Goal: Contribute content

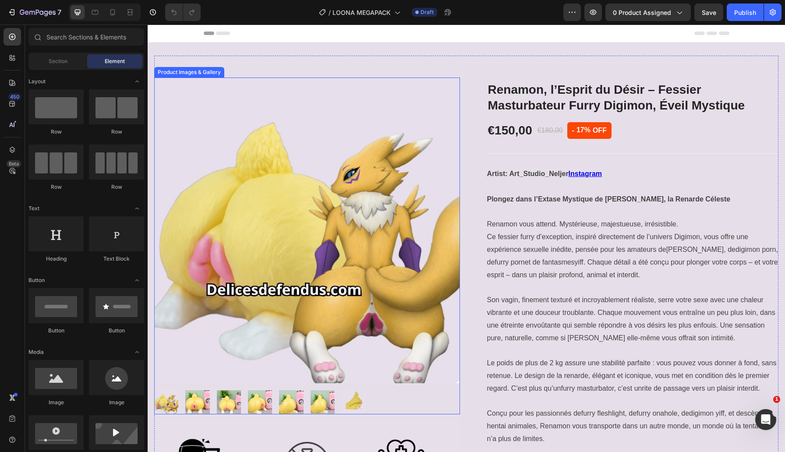
click at [368, 204] on img at bounding box center [307, 231] width 306 height 306
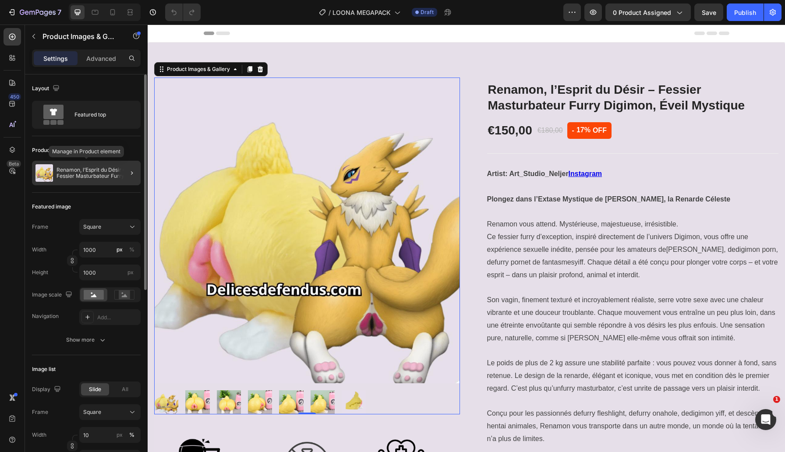
click at [98, 172] on p "Renamon, l’Esprit du Désir – Fessier Masturbateur Furry Digimon, Éveil Mystique" at bounding box center [96, 173] width 81 height 12
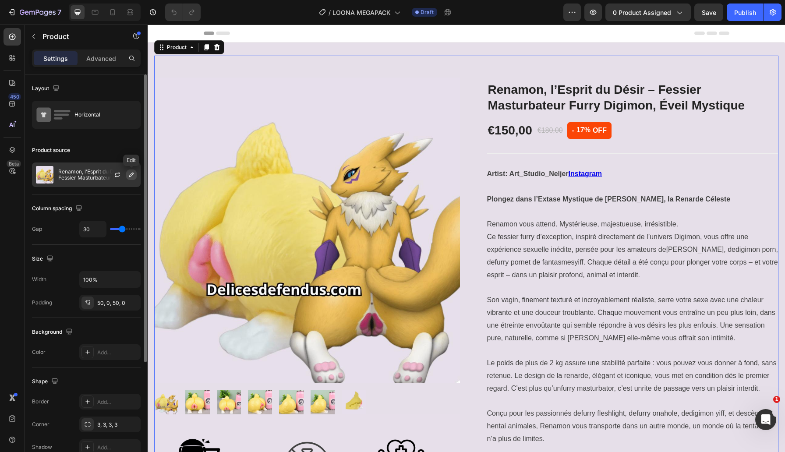
click at [131, 175] on icon "button" at bounding box center [131, 174] width 7 height 7
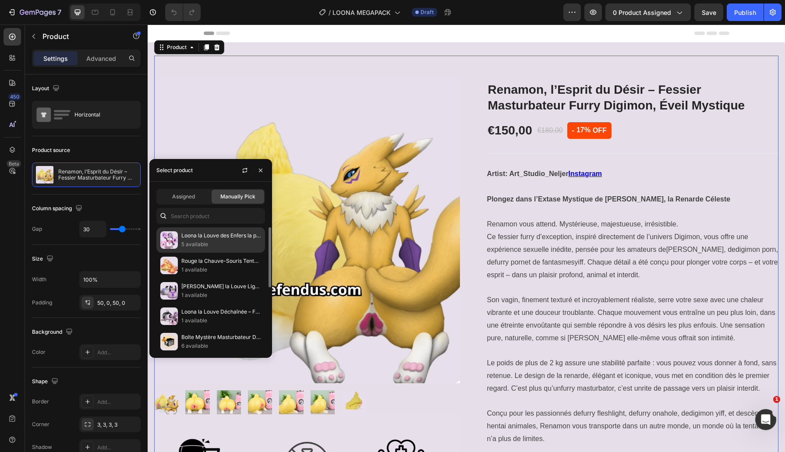
click at [198, 236] on p "Loona la Louve des Enfers la plus Sexy - Mega Pack de Jouets furry" at bounding box center [221, 235] width 80 height 9
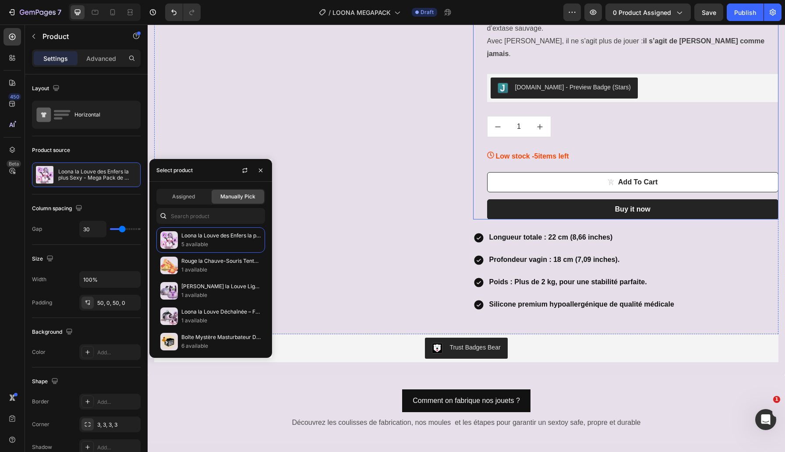
scroll to position [1148, 0]
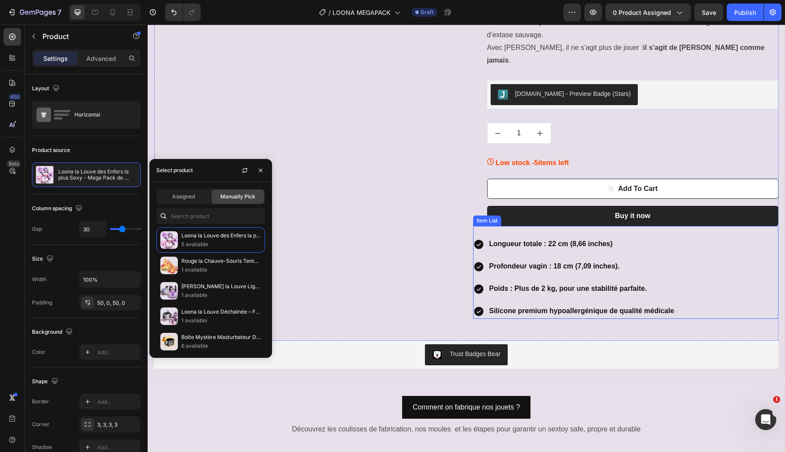
click at [520, 238] on p "Longueur totale : 22 cm (8,66 inches)" at bounding box center [581, 244] width 185 height 13
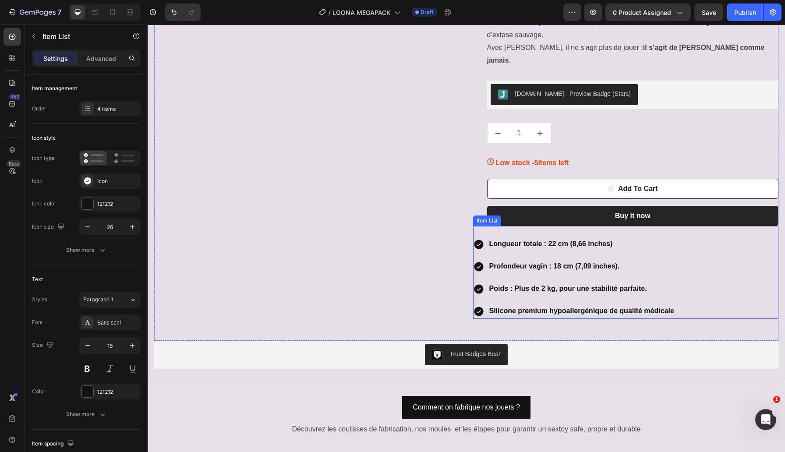
click at [520, 238] on p "Longueur totale : 22 cm (8,66 inches)" at bounding box center [581, 244] width 185 height 13
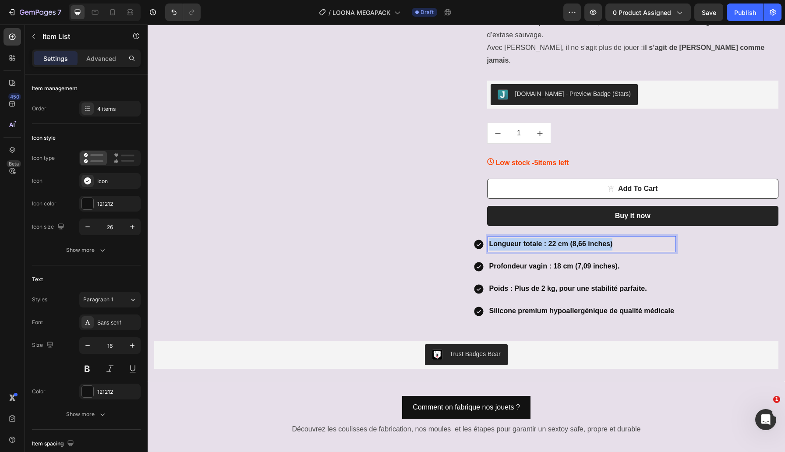
click at [520, 238] on p "Longueur totale : 22 cm (8,66 inches)" at bounding box center [581, 244] width 185 height 13
click at [573, 240] on strong "3 jouets parmis nos Best-Sellers" at bounding box center [543, 243] width 108 height 7
click at [625, 238] on p "3 jouets parmis nos Best Sellers" at bounding box center [581, 244] width 185 height 13
click at [562, 262] on strong "Profondeur vagin : 18 cm (7,09 inches)." at bounding box center [554, 265] width 130 height 7
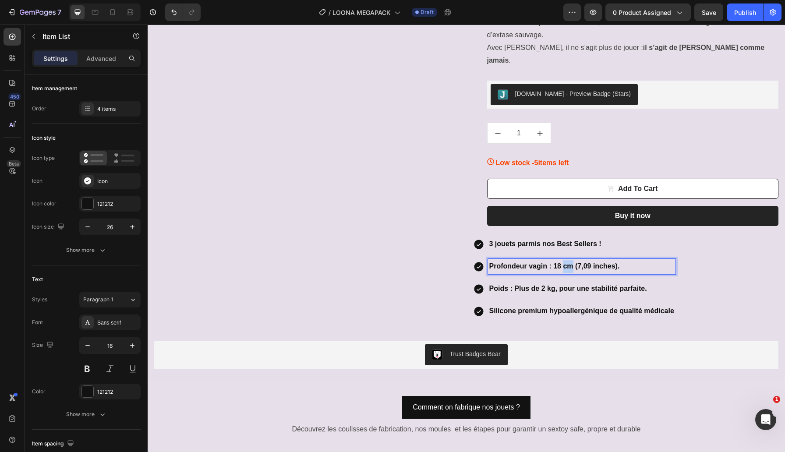
click at [562, 262] on strong "Profondeur vagin : 18 cm (7,09 inches)." at bounding box center [554, 265] width 130 height 7
click at [518, 305] on p "Silicone premium hypoallergénique de qualité médicale" at bounding box center [611, 311] width 244 height 13
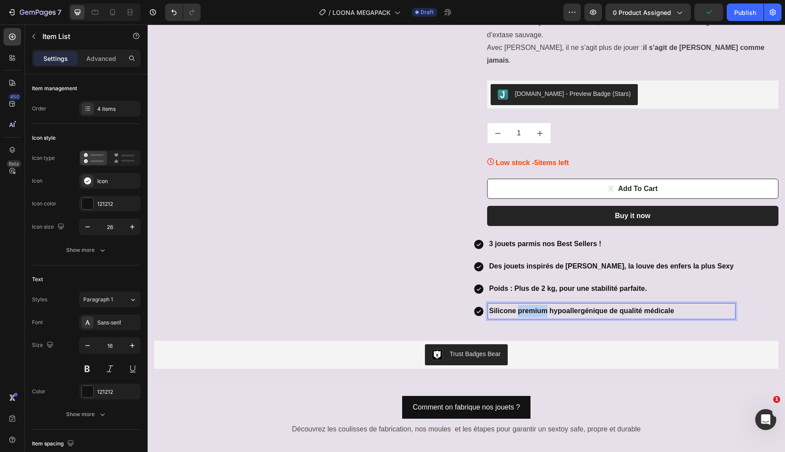
click at [518, 305] on p "Silicone premium hypoallergénique de qualité médicale" at bounding box center [611, 311] width 244 height 13
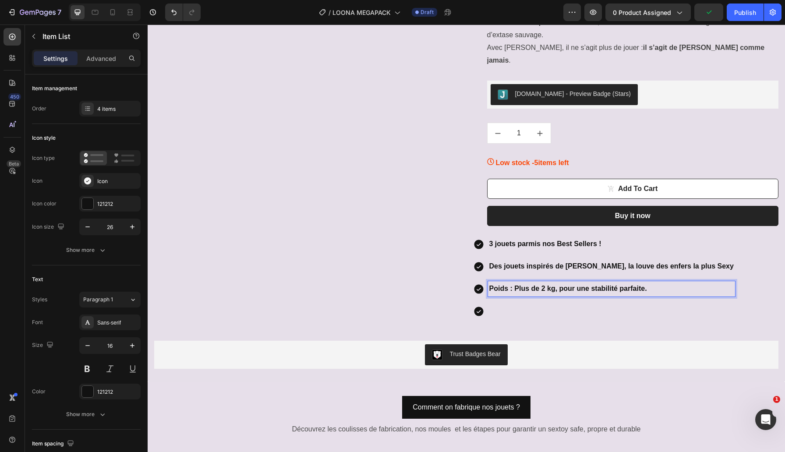
click at [516, 285] on strong "Poids : Plus de 2 kg, pour une stabilité parfaite." at bounding box center [568, 288] width 158 height 7
click at [519, 285] on strong "Silicone premium hypoallergénique de qualité médicale" at bounding box center [581, 288] width 185 height 7
click at [586, 305] on p "Rich Text Editor. Editing area: main" at bounding box center [611, 311] width 244 height 13
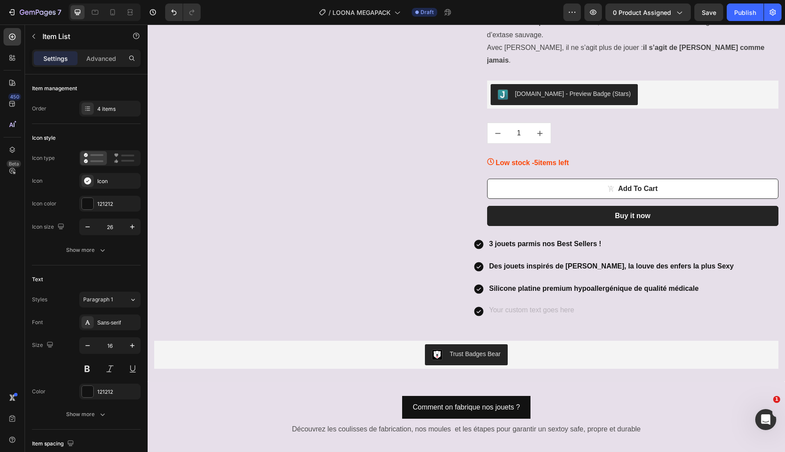
click at [596, 285] on strong "Silicone platine premium hypoallergénique de qualité médicale" at bounding box center [593, 288] width 209 height 7
click at [564, 305] on p "Rich Text Editor. Editing area: main" at bounding box center [611, 311] width 244 height 13
click at [564, 307] on strong "Silicone premium hypoallergénique de qualité médicale" at bounding box center [581, 310] width 185 height 7
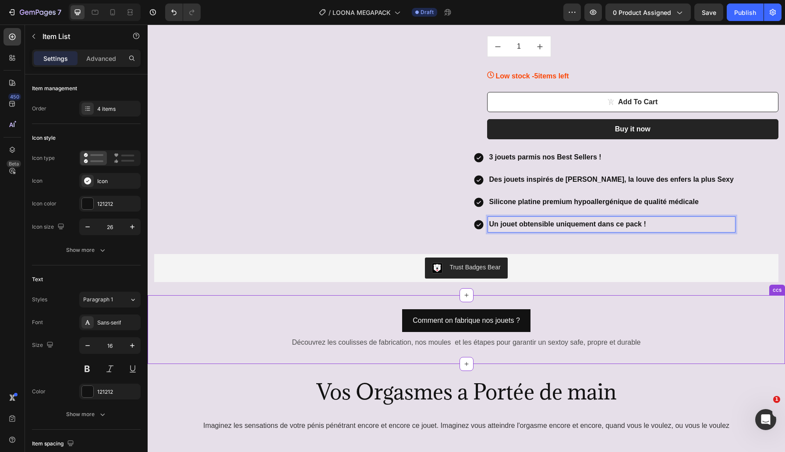
scroll to position [1243, 0]
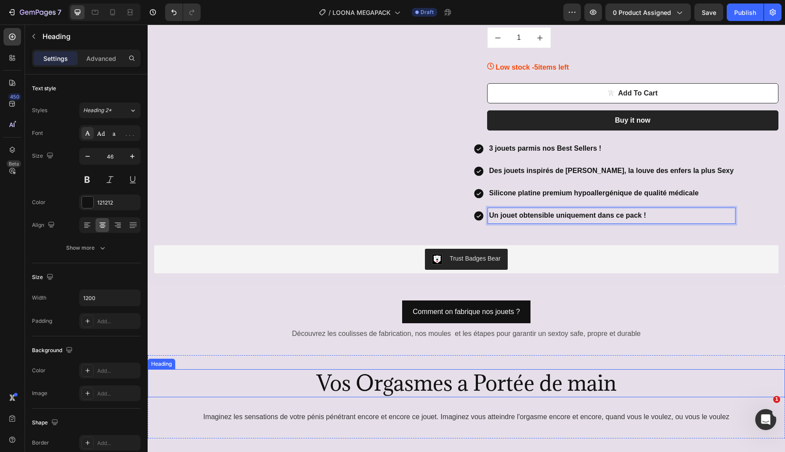
click at [511, 369] on h2 "Vos Orgasmes a Portée de main" at bounding box center [466, 383] width 525 height 28
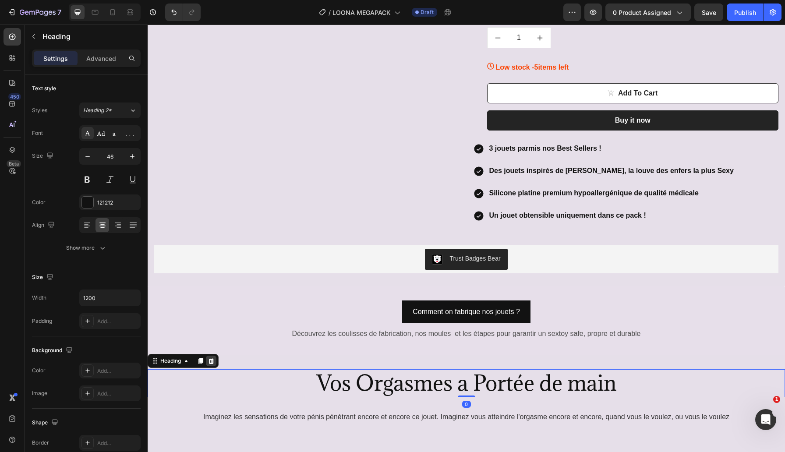
click at [215, 357] on icon at bounding box center [211, 360] width 7 height 7
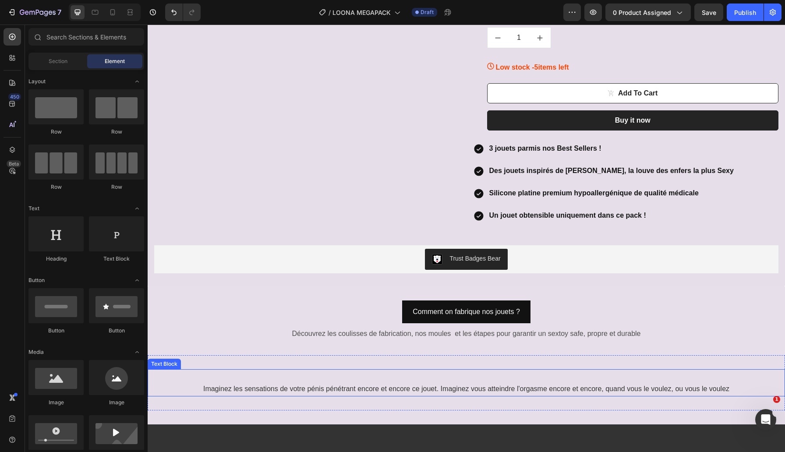
click at [353, 370] on p at bounding box center [465, 376] width 635 height 13
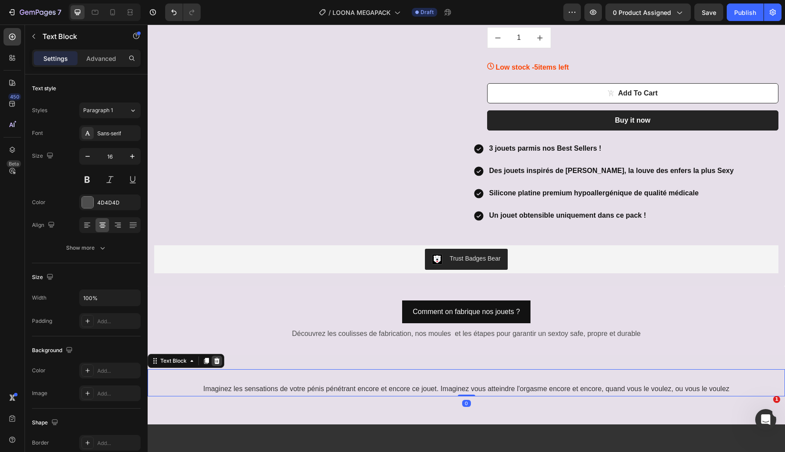
click at [219, 356] on div at bounding box center [217, 361] width 11 height 11
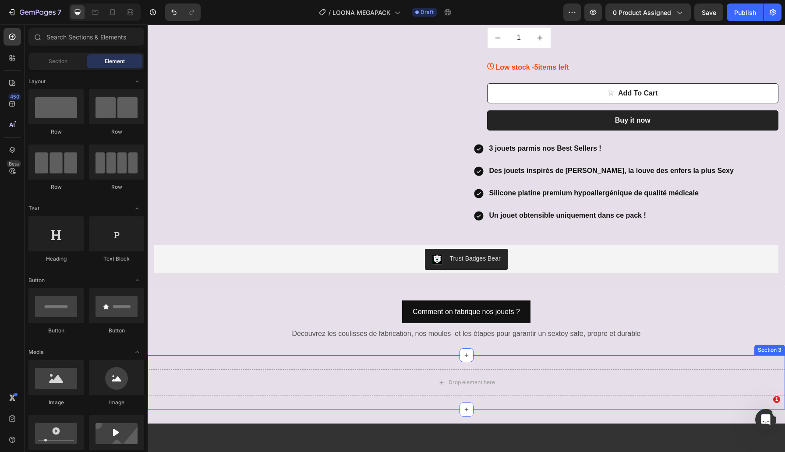
click at [267, 355] on div "Drop element here Section 3" at bounding box center [466, 382] width 637 height 54
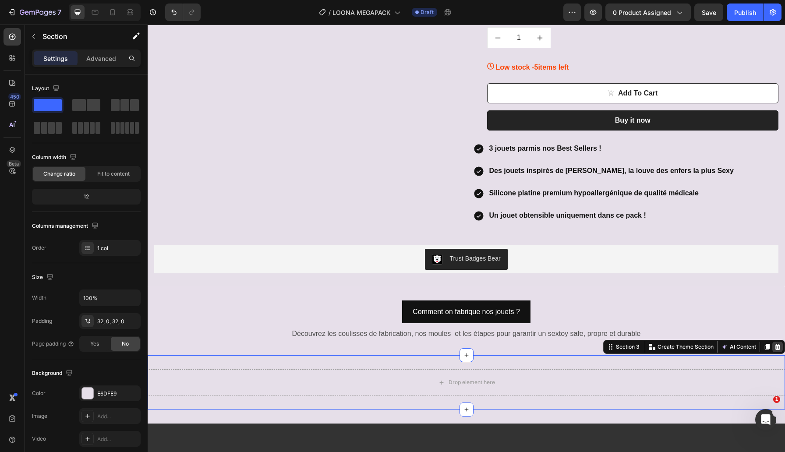
click at [779, 342] on div at bounding box center [777, 347] width 11 height 11
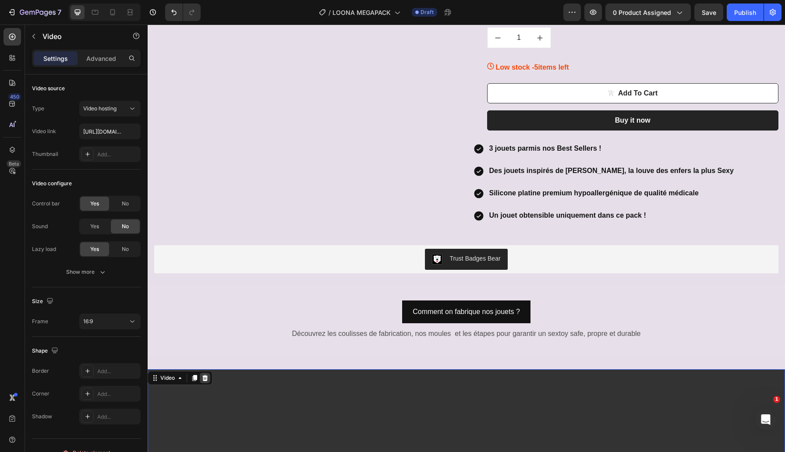
click at [201, 373] on div at bounding box center [205, 378] width 11 height 11
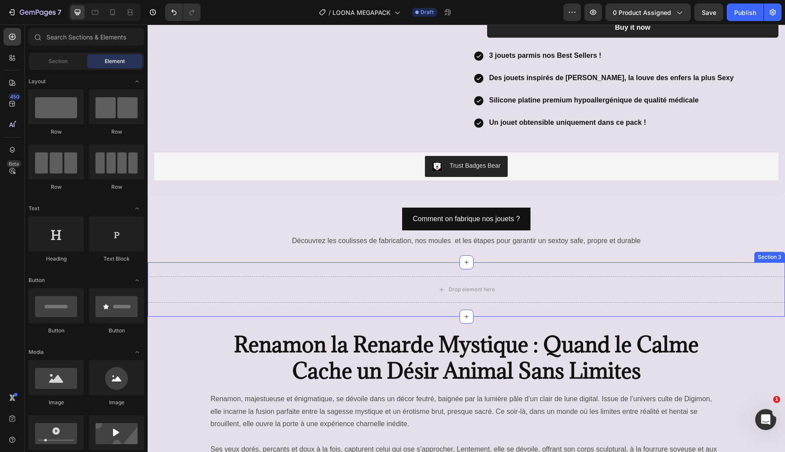
scroll to position [1353, 0]
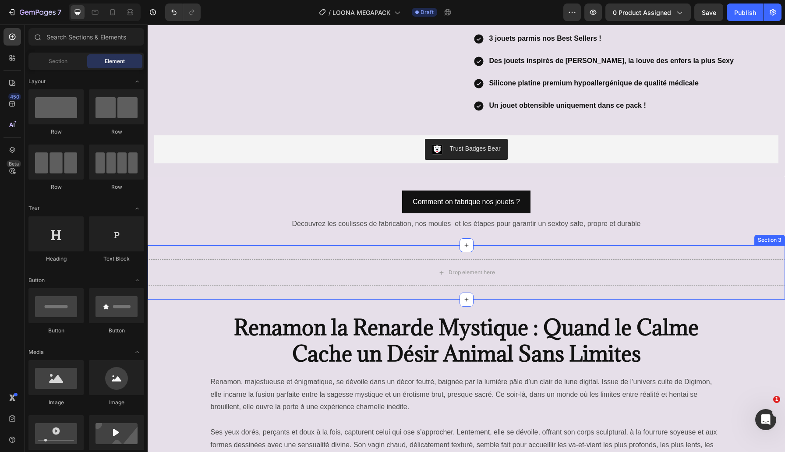
click at [312, 245] on div "Drop element here Section 3" at bounding box center [466, 272] width 637 height 54
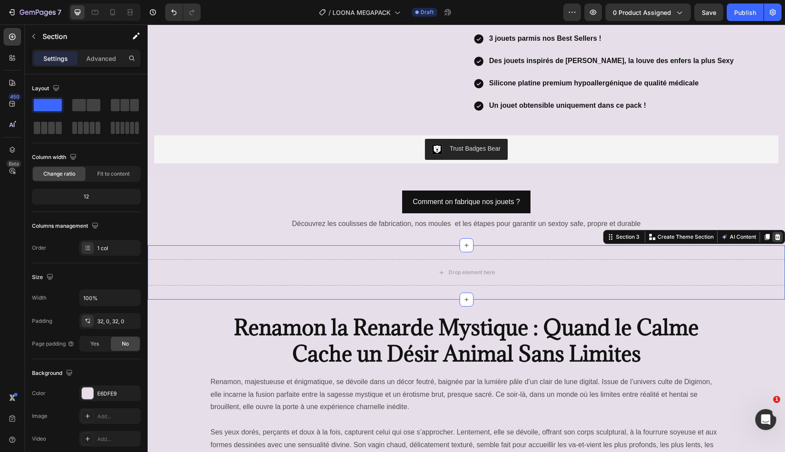
click at [775, 233] on icon at bounding box center [777, 236] width 7 height 7
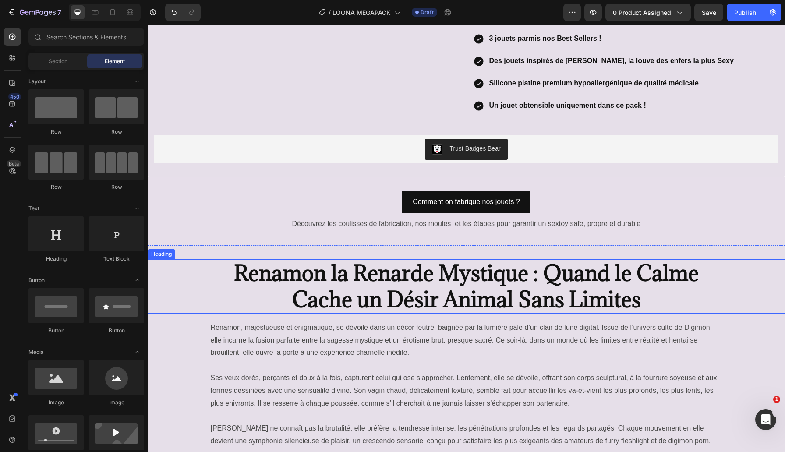
click at [455, 259] on strong "Renamon la Renarde Mystique : Quand le Calme Cache un Désir Animal Sans Limites" at bounding box center [466, 285] width 465 height 53
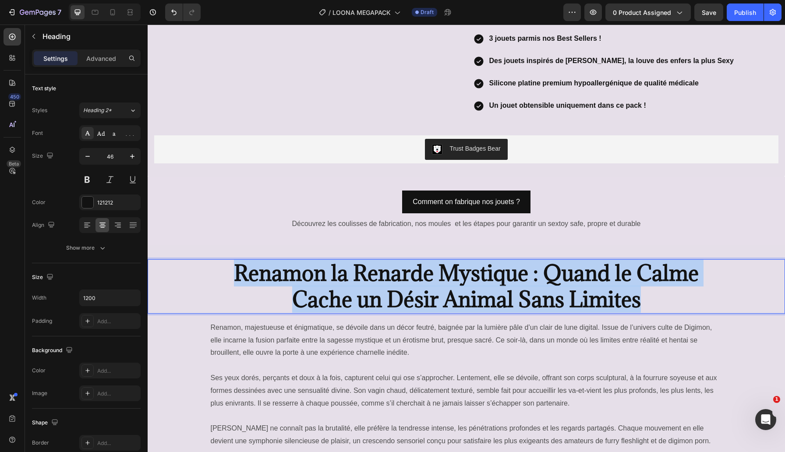
click at [455, 259] on strong "Renamon la Renarde Mystique : Quand le Calme Cache un Désir Animal Sans Limites" at bounding box center [466, 285] width 465 height 53
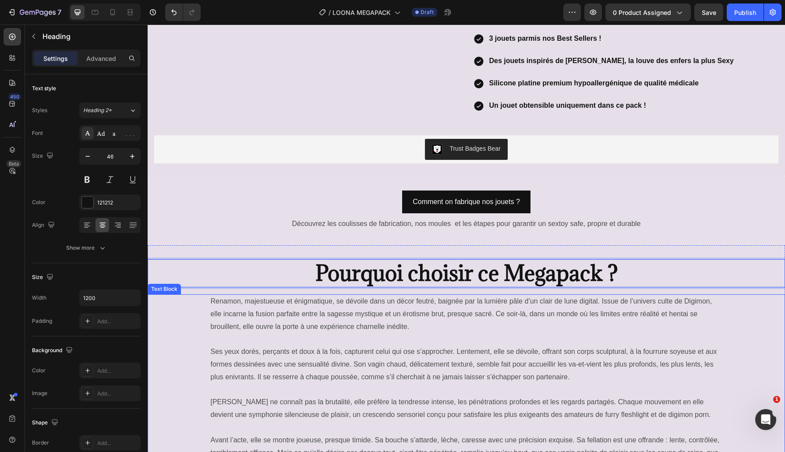
click at [395, 421] on p at bounding box center [466, 427] width 511 height 13
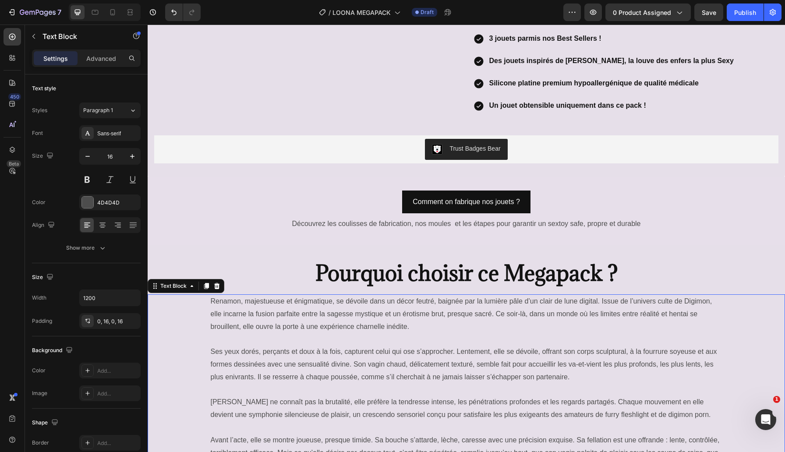
click at [395, 421] on p at bounding box center [466, 427] width 511 height 13
click at [395, 421] on p "Rich Text Editor. Editing area: main" at bounding box center [466, 427] width 511 height 13
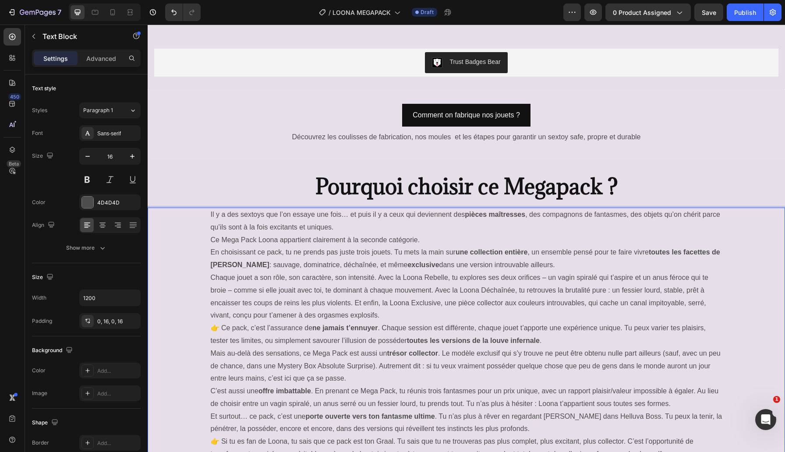
scroll to position [1442, 0]
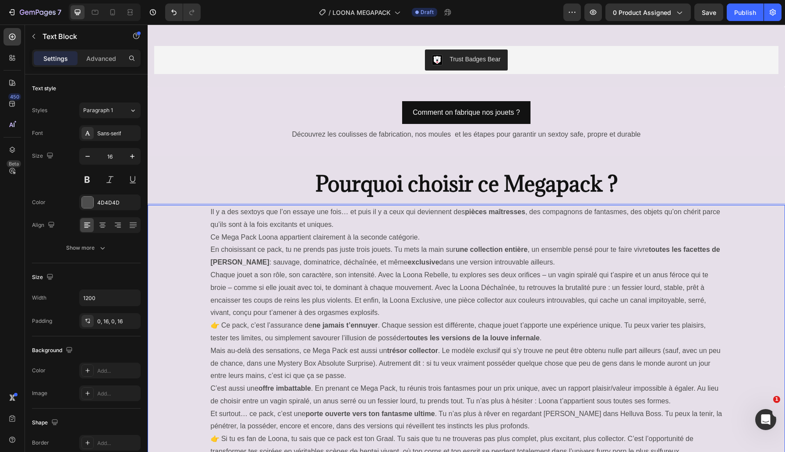
click at [374, 206] on p "Il y a des sextoys que l’on essaye une fois… et puis il y a ceux qui deviennent…" at bounding box center [466, 225] width 511 height 38
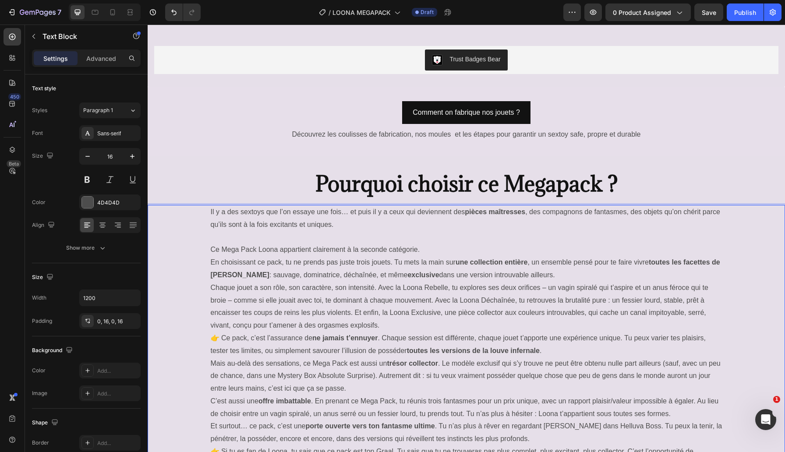
click at [455, 231] on p "⁠⁠⁠⁠⁠⁠⁠ Ce Mega Pack Loona appartient clairement à la seconde catégorie." at bounding box center [466, 243] width 511 height 25
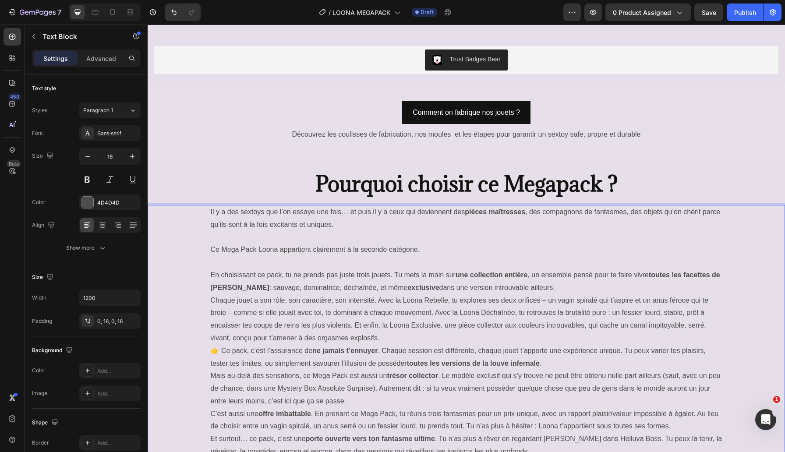
click at [610, 269] on p "En choisissant ce pack, tu ne prends pas juste trois jouets. Tu mets la main su…" at bounding box center [466, 281] width 511 height 25
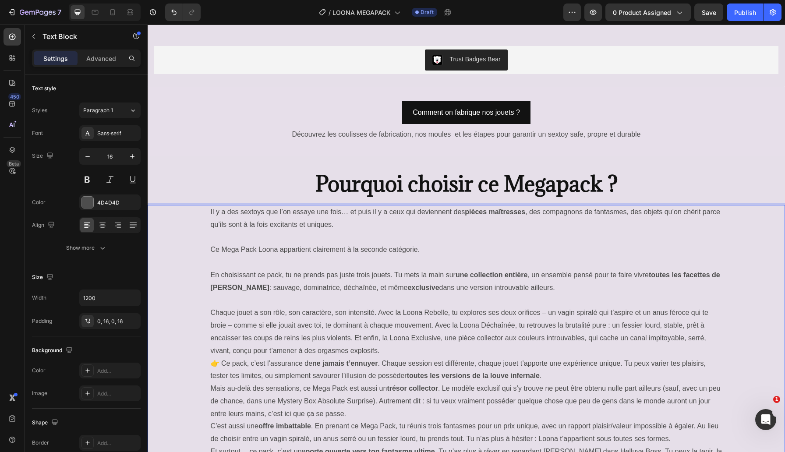
click at [548, 307] on p "Chaque jouet a son rôle, son caractère, son intensité. Avec la Loona Rebelle, t…" at bounding box center [466, 332] width 511 height 50
click at [217, 307] on p "Chaque jouet a son rôle, son caractère, son intensité. Avec la Loona Rebelle, t…" at bounding box center [466, 332] width 511 height 50
click at [432, 307] on p "Chaque jouet a son rôle, son caractère, son intensité. Avec la Loona Rebelle, t…" at bounding box center [466, 332] width 511 height 50
click at [624, 332] on p "Avec la Loona Déchaînée, tu retrouves la brutalité pure : un fessier lourd, sta…" at bounding box center [466, 344] width 511 height 25
click at [660, 332] on p "Avec la Loona Déchaînée, tu retrouves la brutalité pure : un fessier lourd, sta…" at bounding box center [466, 344] width 511 height 25
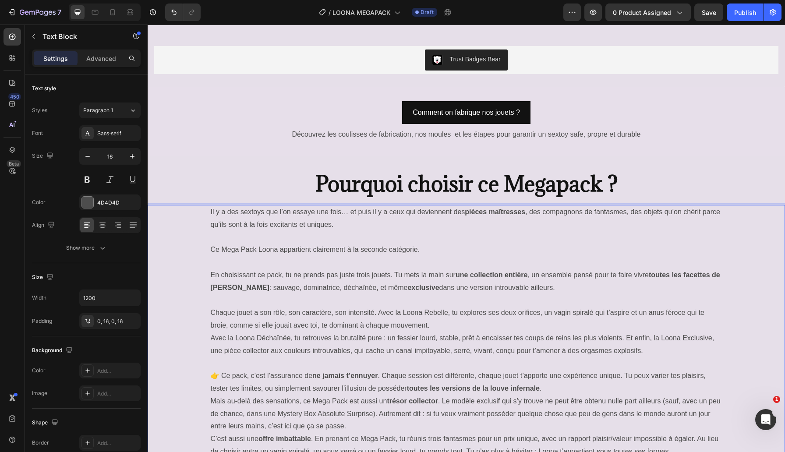
click at [569, 370] on p "👉 Ce pack, c’est l’assurance de ne jamais t’ennuyer . Chaque session est différ…" at bounding box center [466, 382] width 511 height 25
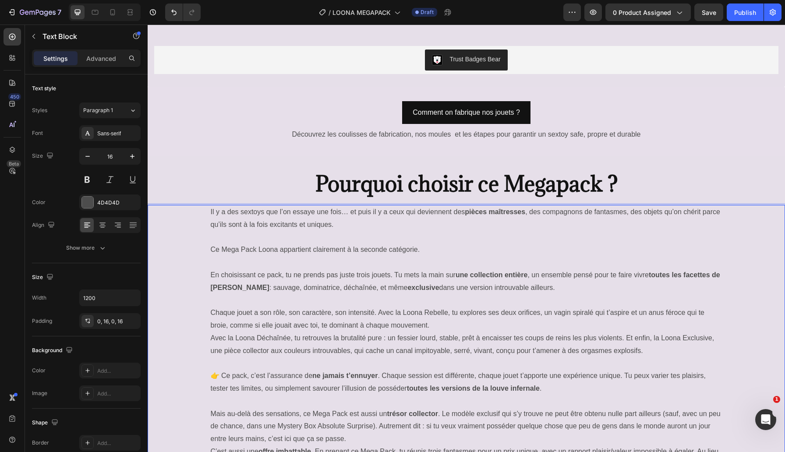
click at [447, 408] on p "Mais au-delà des sensations, ce Mega Pack est aussi un trésor collector . Le mo…" at bounding box center [466, 427] width 511 height 38
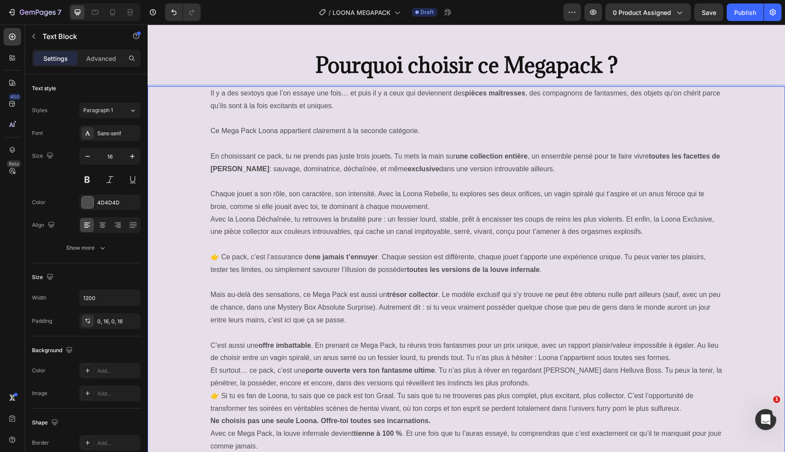
scroll to position [1520, 0]
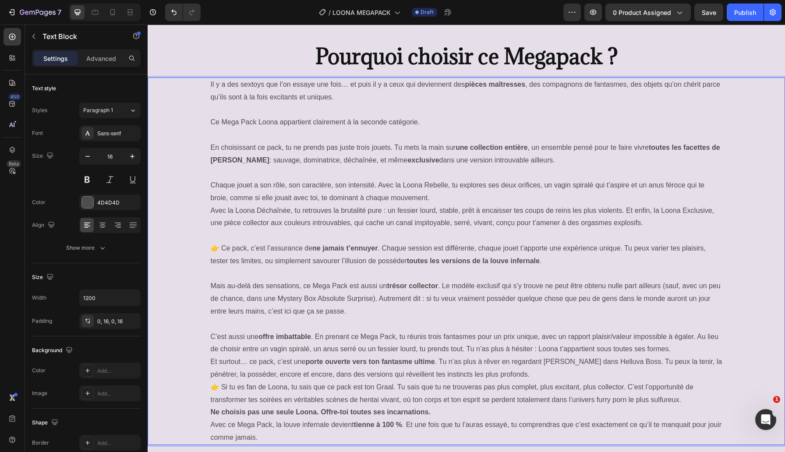
click at [514, 378] on p "Et surtout… ce pack, c’est une porte ouverte vers ton fantasme ultime . Tu n’as…" at bounding box center [466, 368] width 511 height 25
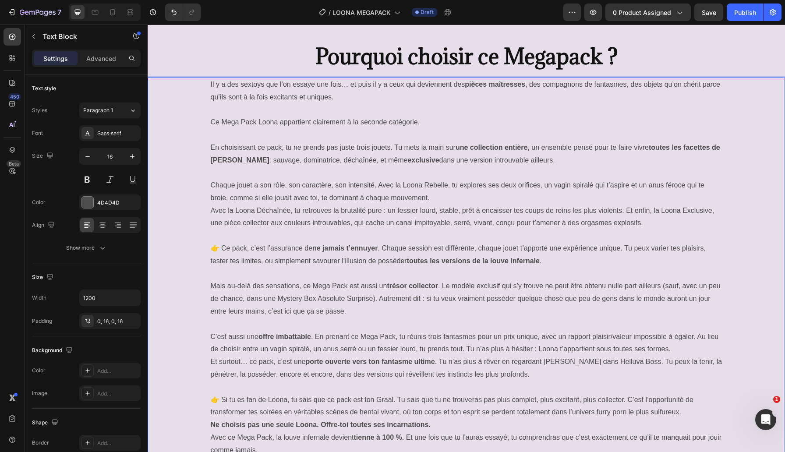
click at [687, 413] on p "👉 Si tu es fan de Loona, tu sais que ce pack est ton Graal. Tu sais que tu ne t…" at bounding box center [466, 406] width 511 height 25
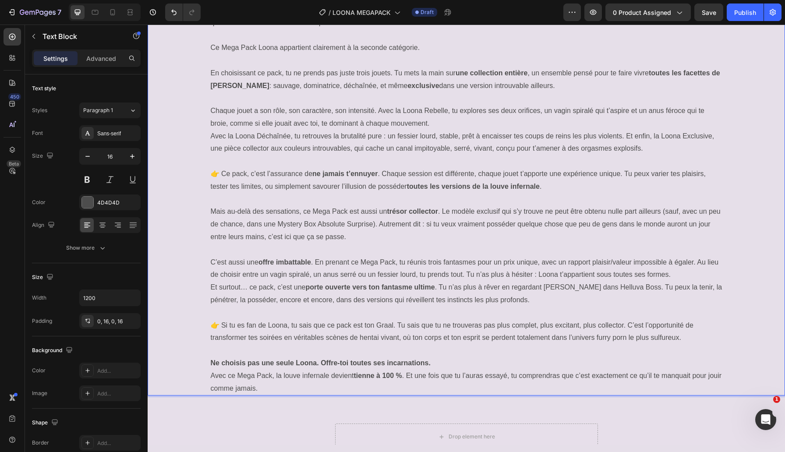
scroll to position [1599, 0]
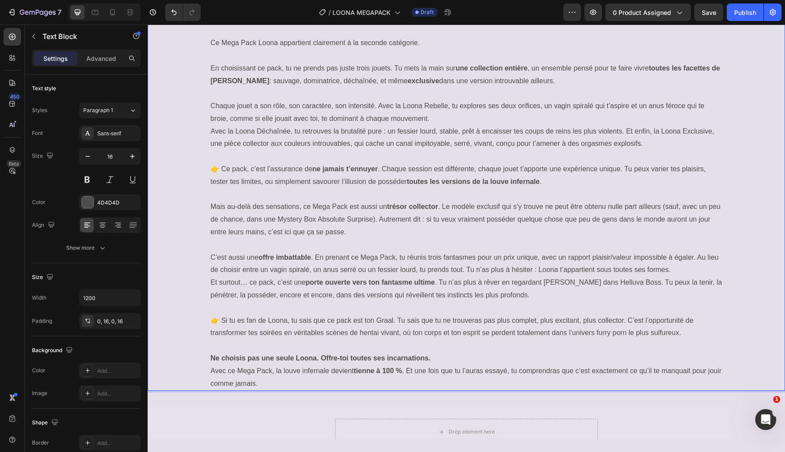
click at [455, 360] on p "Ne choisis pas une seule Loona. Offre-toi toutes ses incarnations. Avec ce Mega…" at bounding box center [466, 371] width 511 height 38
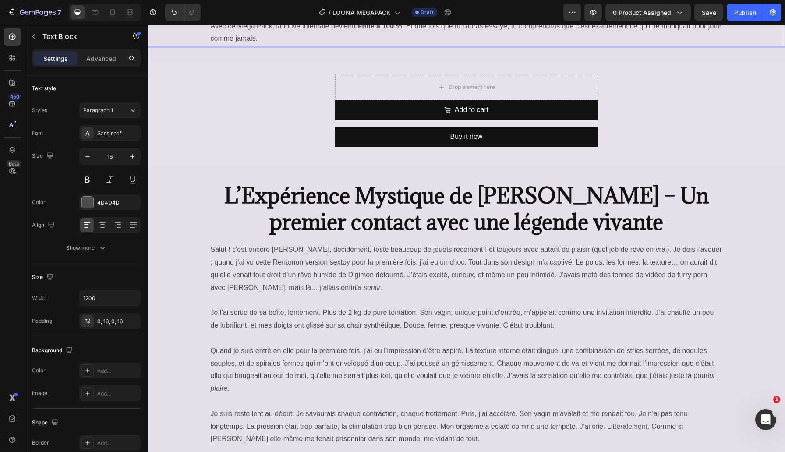
scroll to position [1960, 0]
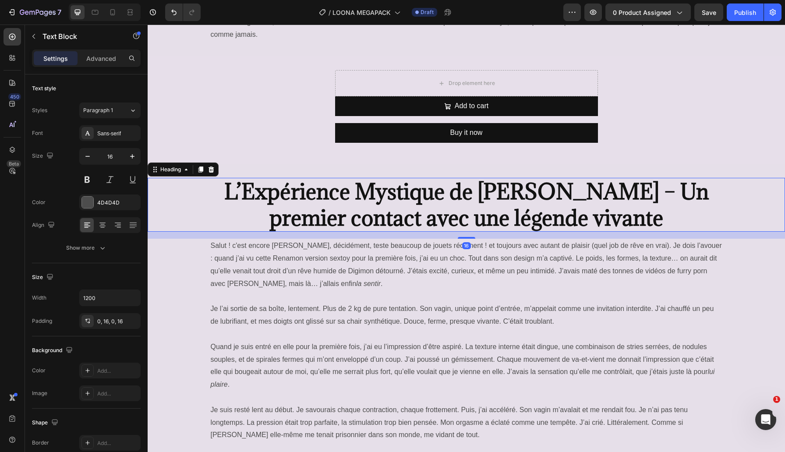
click at [281, 224] on h2 "L’Expérience Mystique de [PERSON_NAME] – Un premier contact avec une légende vi…" at bounding box center [466, 205] width 525 height 54
click at [214, 172] on icon at bounding box center [211, 169] width 7 height 7
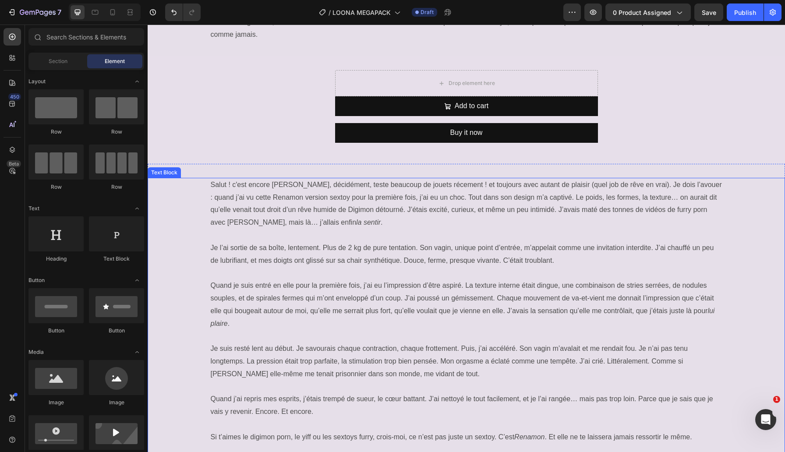
click at [187, 241] on div "Salut ! c'est encore [PERSON_NAME], décidément, teste beaucoup de jouets réceme…" at bounding box center [466, 324] width 637 height 292
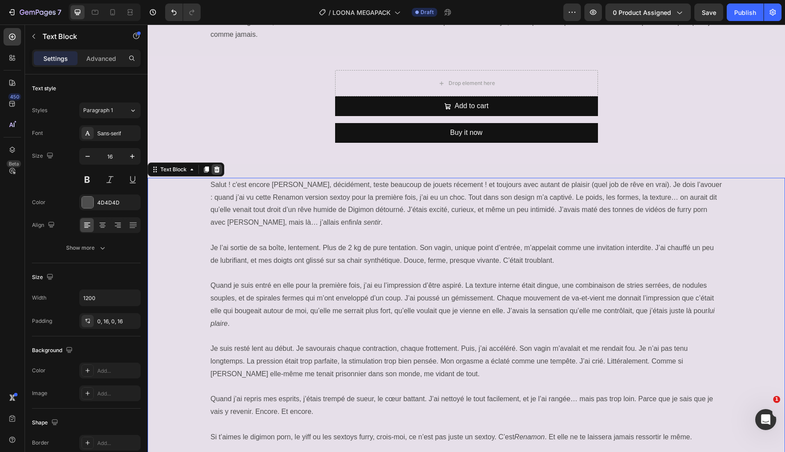
click at [216, 170] on icon at bounding box center [216, 169] width 7 height 7
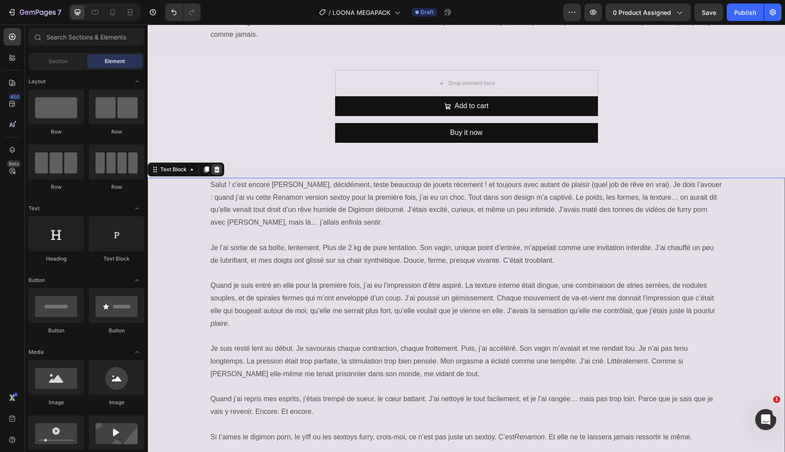
scroll to position [1957, 0]
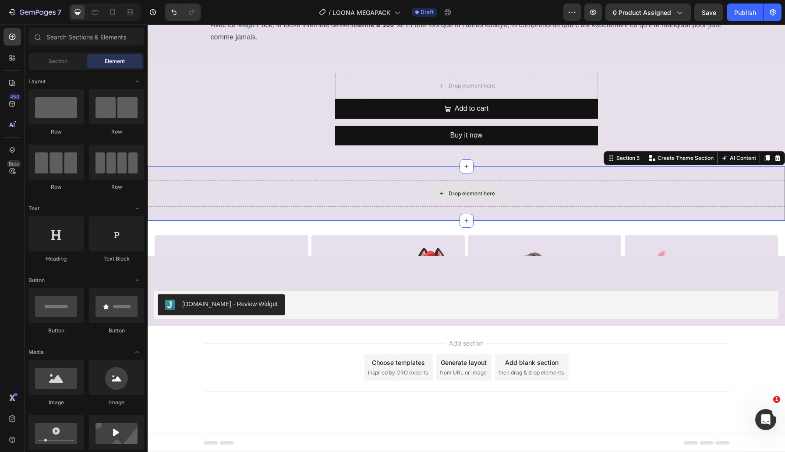
click at [293, 195] on div "Drop element here" at bounding box center [466, 193] width 637 height 26
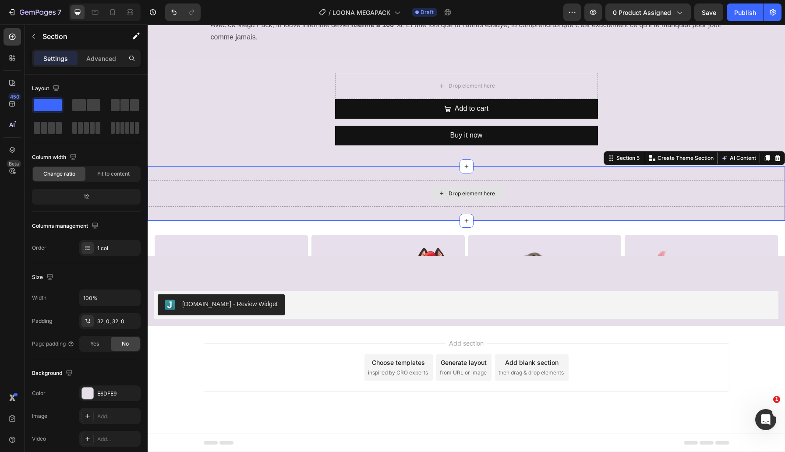
scroll to position [1960, 0]
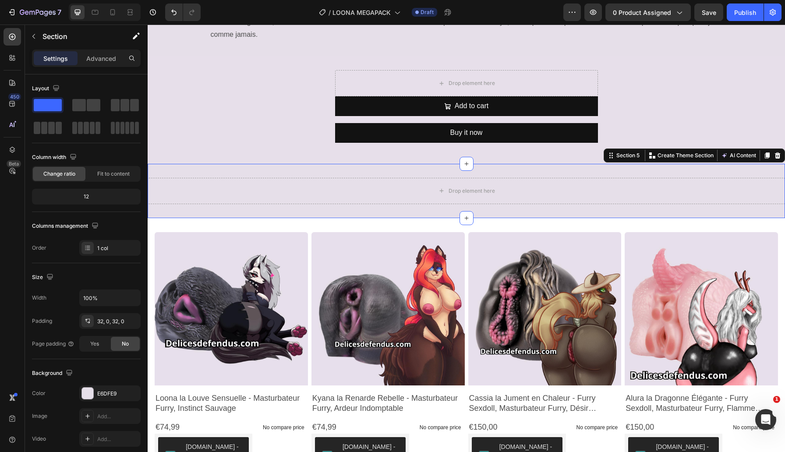
click at [332, 171] on div "Drop element here Section 5 Create Theme Section AI Content Write with GemAI Wh…" at bounding box center [466, 191] width 637 height 54
click at [776, 155] on icon at bounding box center [778, 155] width 6 height 6
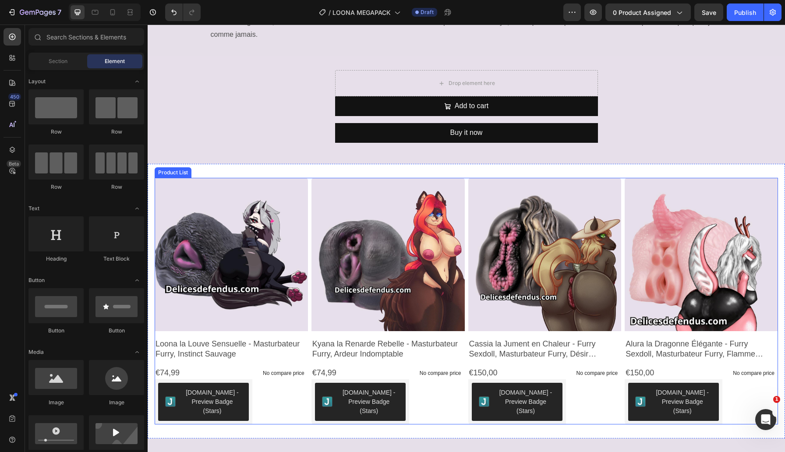
click at [308, 181] on div "Product Images Loona la Louve Sensuelle - Masturbateur Furry, Instinct Sauvage …" at bounding box center [466, 301] width 623 height 247
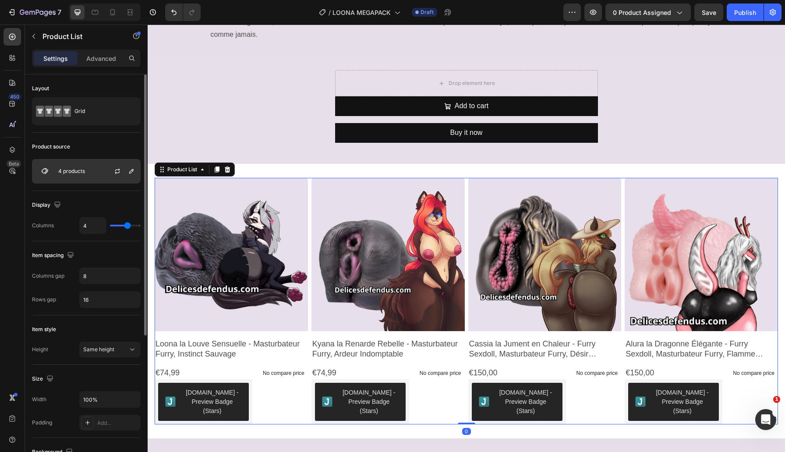
click at [90, 159] on div "4 products" at bounding box center [86, 171] width 109 height 25
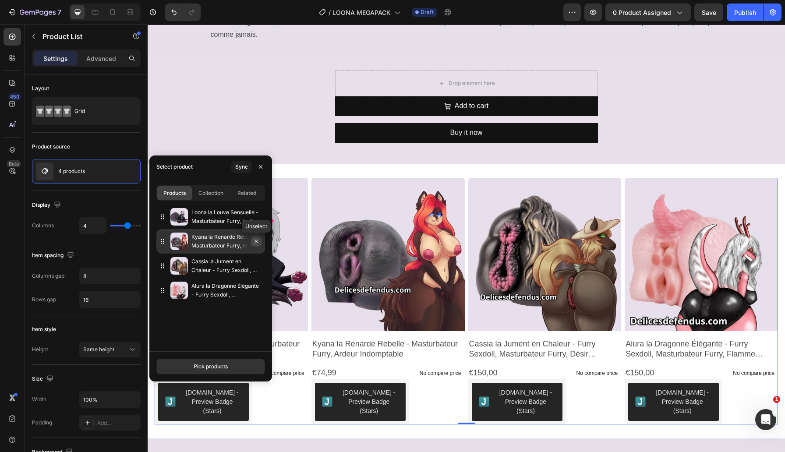
click at [260, 241] on button "button" at bounding box center [256, 241] width 11 height 11
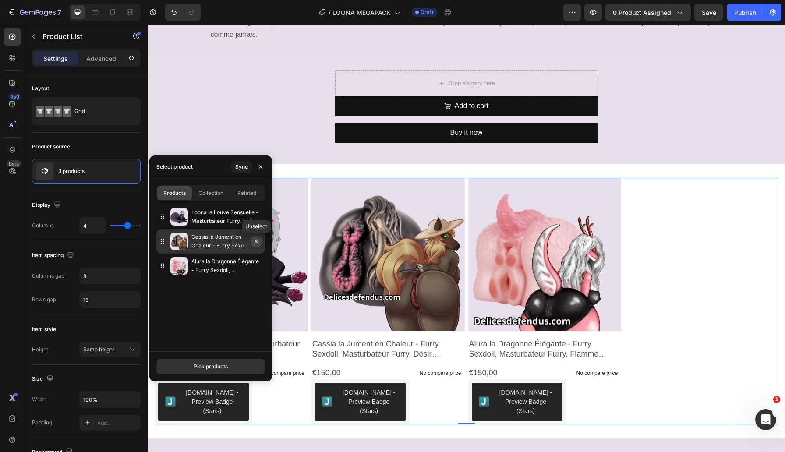
click at [256, 242] on icon "button" at bounding box center [256, 241] width 7 height 7
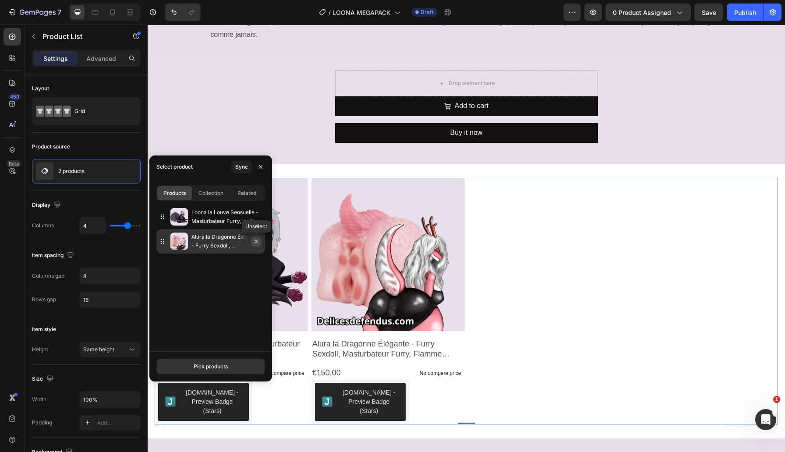
click at [256, 239] on icon "button" at bounding box center [256, 241] width 7 height 7
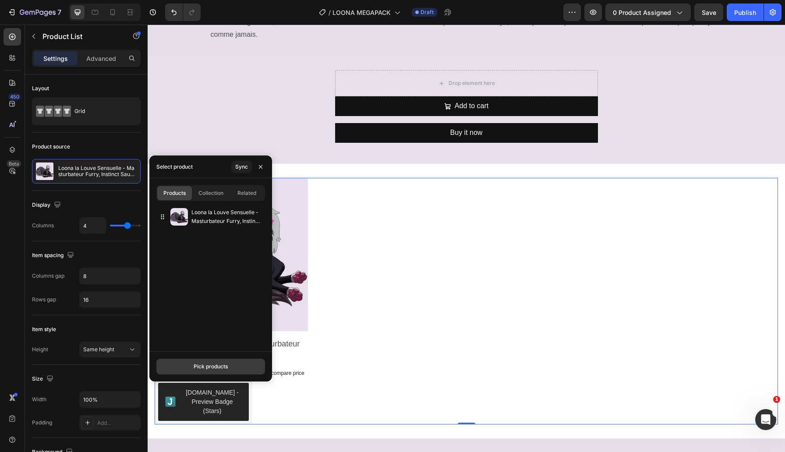
click at [219, 366] on div "Pick products" at bounding box center [211, 367] width 34 height 8
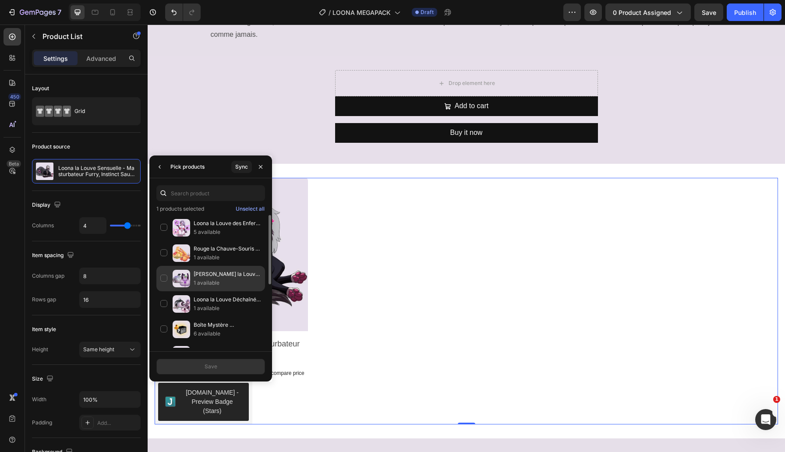
click at [190, 269] on div "[PERSON_NAME] la Louve Ligotée – FNAF Furry Porn Sexdoll 1 available" at bounding box center [210, 278] width 109 height 25
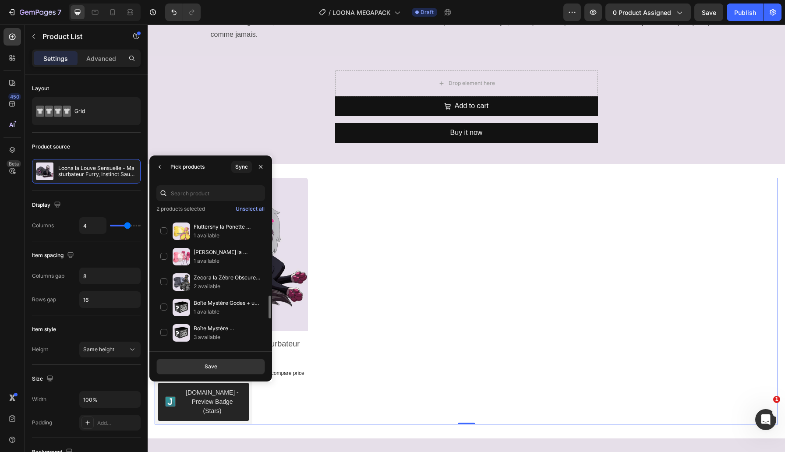
scroll to position [455, 0]
click at [200, 253] on p "[PERSON_NAME] la Ponette Déchaînée – Masturbateur Furry, Extase Sucrée" at bounding box center [227, 251] width 67 height 9
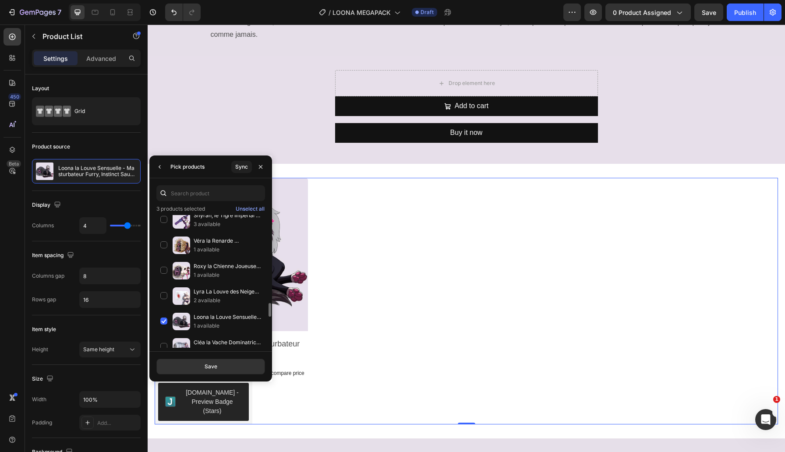
scroll to position [846, 0]
click at [202, 279] on div "Roxy la Chienne Joueuse - Masturbateur Furry, Plaisirs Fidèles 1 available" at bounding box center [210, 270] width 109 height 25
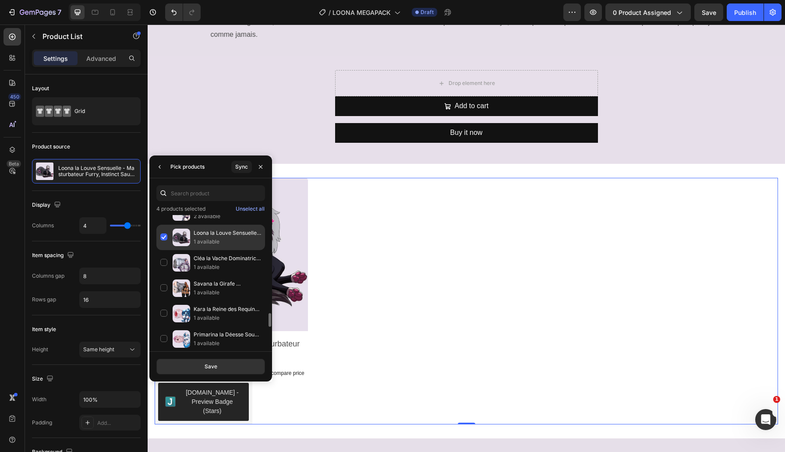
scroll to position [931, 0]
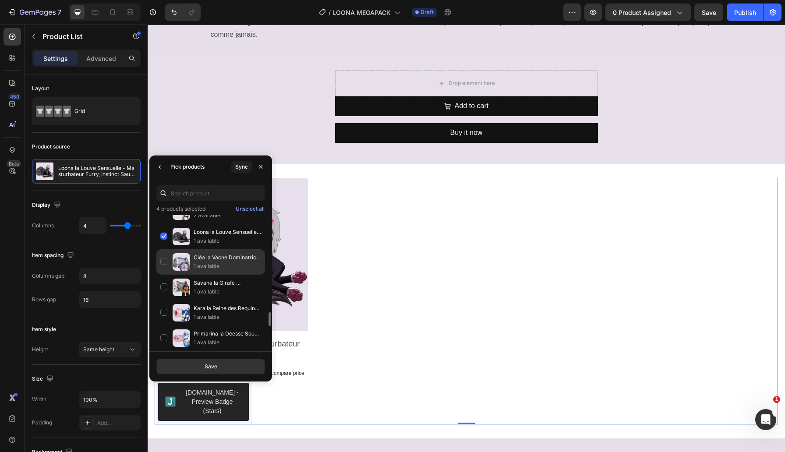
click at [204, 262] on p "1 available" at bounding box center [227, 266] width 67 height 9
click at [206, 366] on div "Save" at bounding box center [211, 367] width 13 height 8
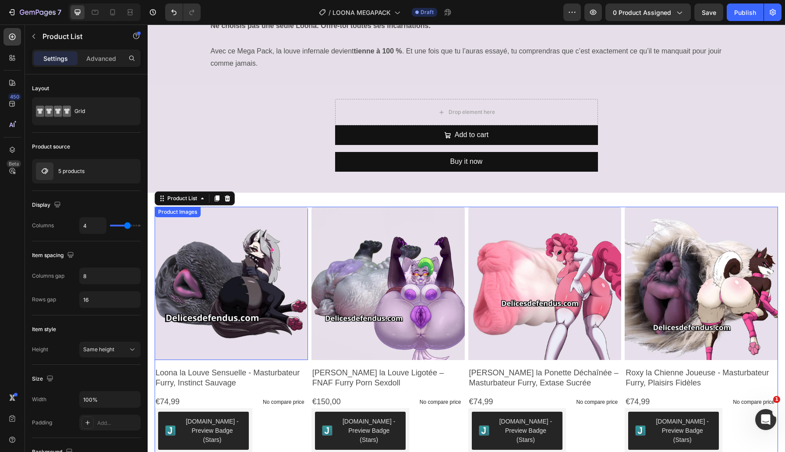
scroll to position [1960, 0]
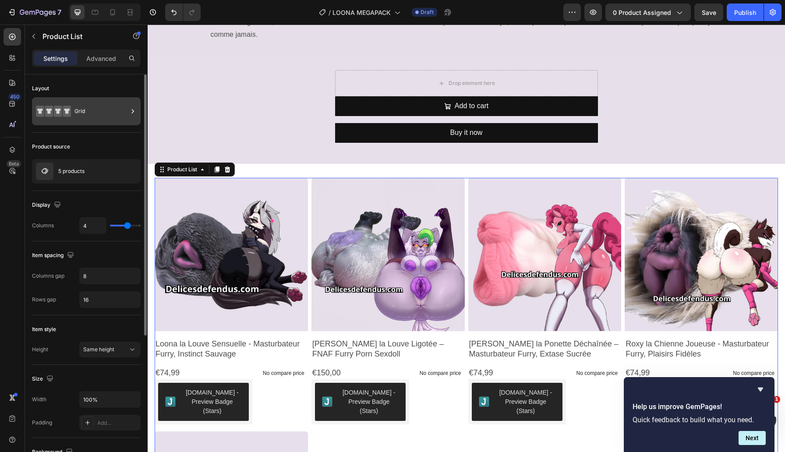
click at [111, 107] on div "Grid" at bounding box center [100, 111] width 53 height 20
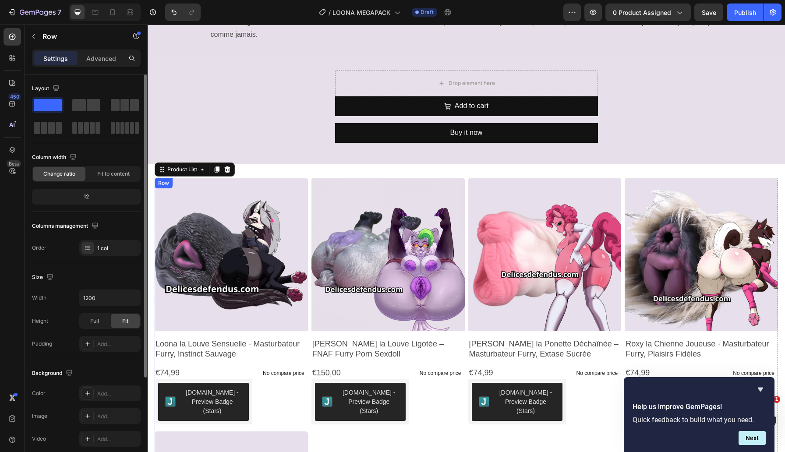
click at [307, 336] on div "Product Images Loona la Louve Sensuelle - Masturbateur Furry, Instinct Sauvage …" at bounding box center [231, 301] width 153 height 247
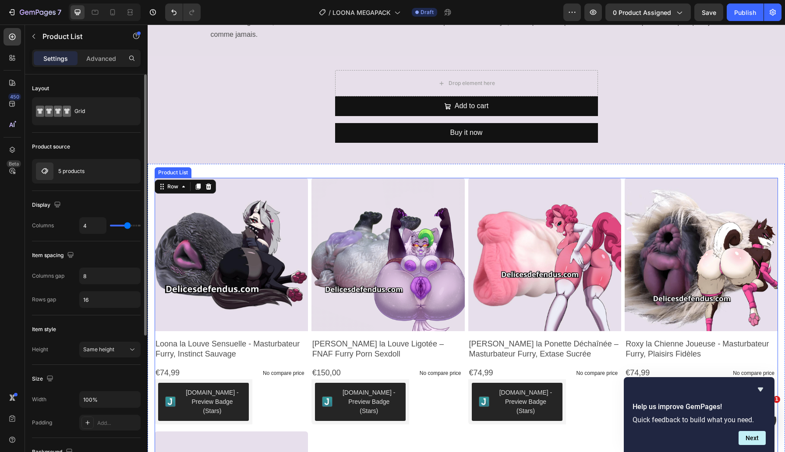
click at [309, 280] on div "Product Images Loona la Louve Sensuelle - Masturbateur Furry, Instinct Sauvage …" at bounding box center [466, 428] width 623 height 500
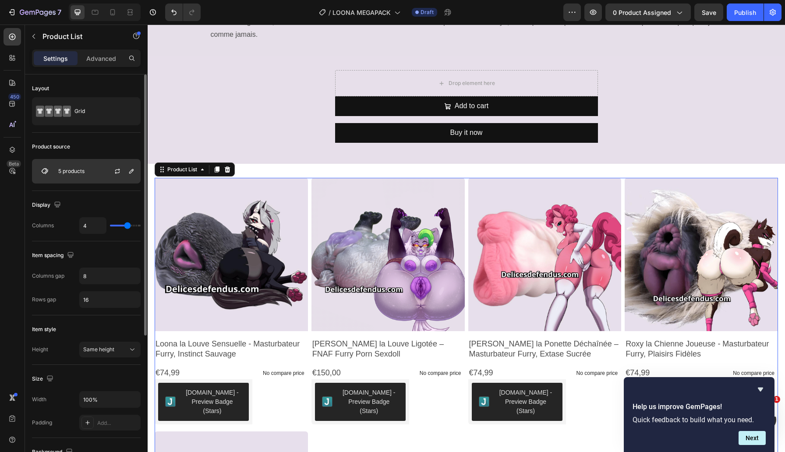
click at [108, 168] on div at bounding box center [121, 171] width 39 height 24
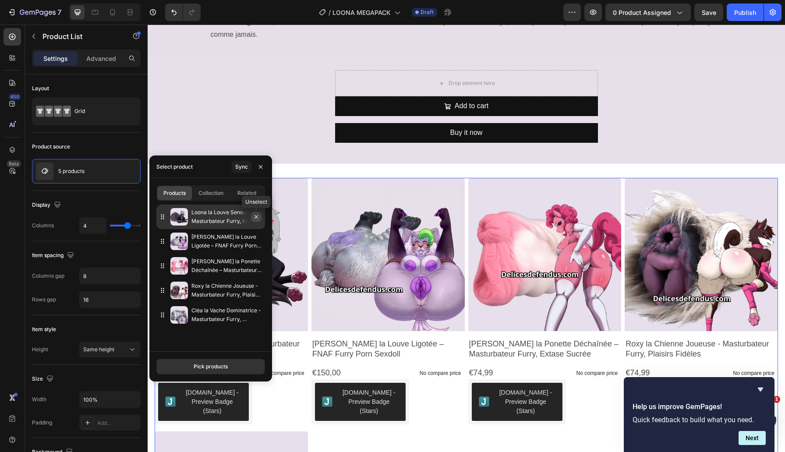
click at [257, 218] on icon "button" at bounding box center [256, 216] width 7 height 7
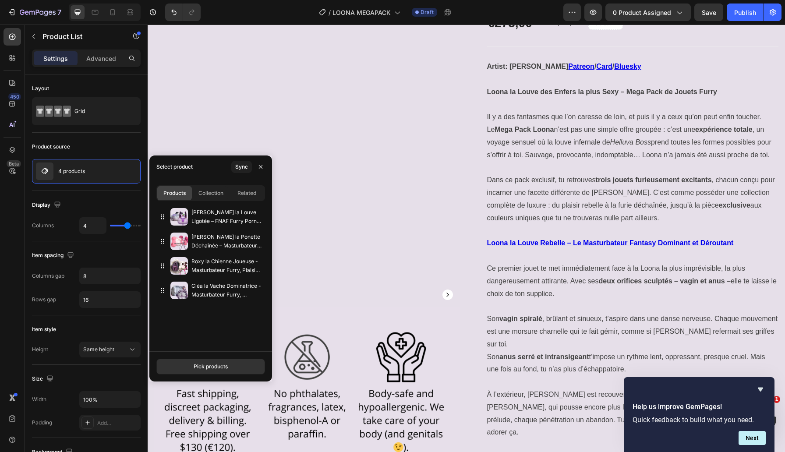
scroll to position [0, 0]
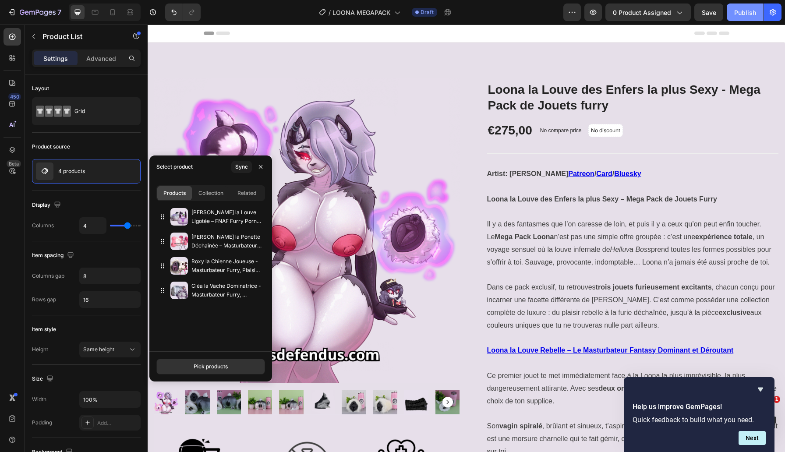
click at [747, 15] on div "Publish" at bounding box center [745, 12] width 22 height 9
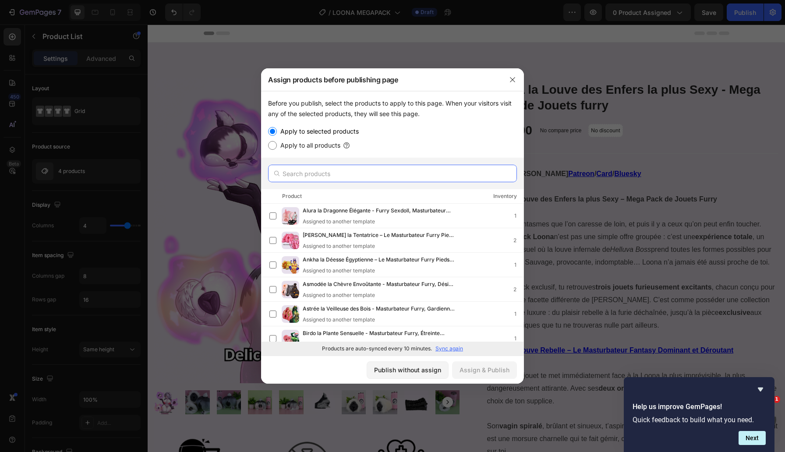
click at [351, 176] on input "text" at bounding box center [392, 174] width 249 height 18
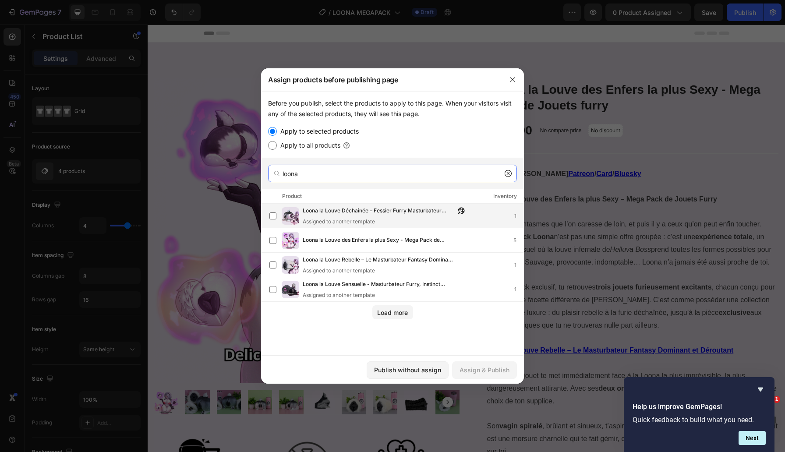
type input "loona"
click at [306, 216] on div "Loona la Louve Déchaînée – Fessier Furry Masturbateur Sauvage & Intense Assigne…" at bounding box center [386, 215] width 166 height 19
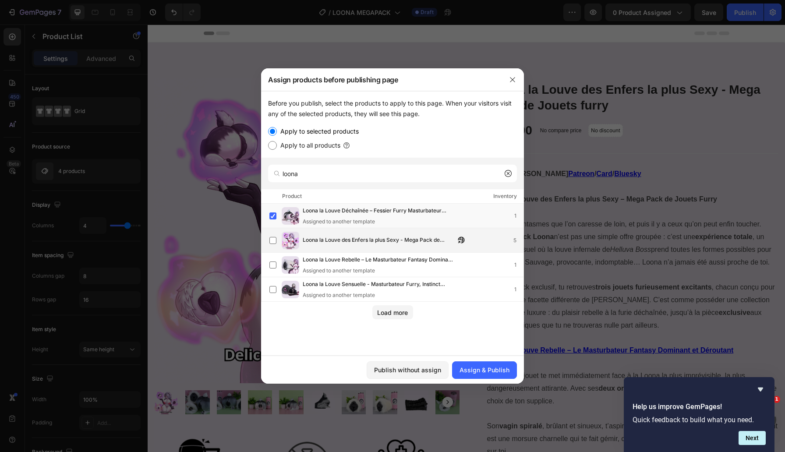
click at [409, 243] on span "Loona la Louve des Enfers la plus Sexy - Mega Pack de Jouets furry" at bounding box center [379, 241] width 152 height 10
click at [270, 215] on label at bounding box center [272, 215] width 7 height 7
click at [491, 373] on div "Assign & Publish" at bounding box center [484, 369] width 50 height 9
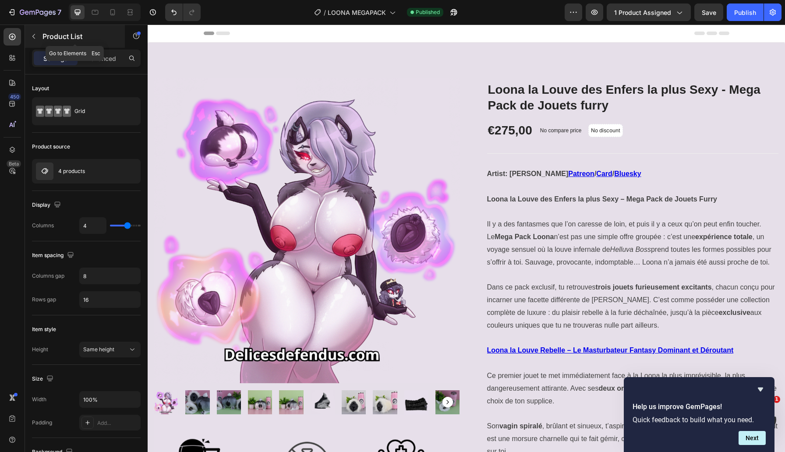
click at [38, 34] on button "button" at bounding box center [34, 36] width 14 height 14
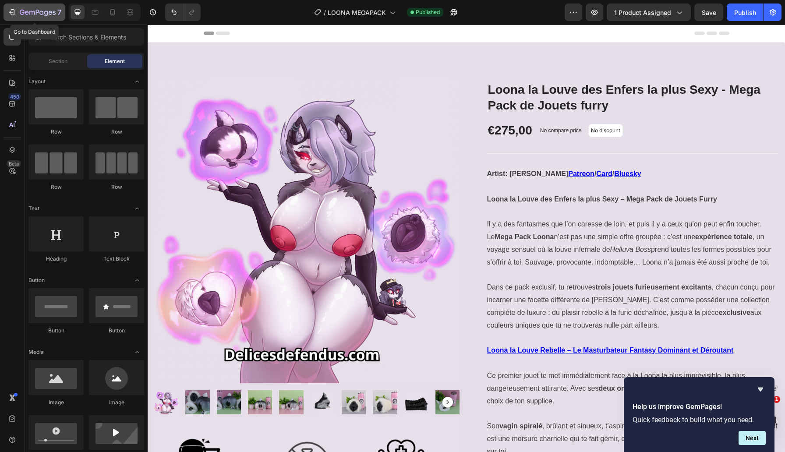
click at [16, 12] on div "7" at bounding box center [34, 12] width 54 height 11
